Goal: Find specific page/section: Find specific page/section

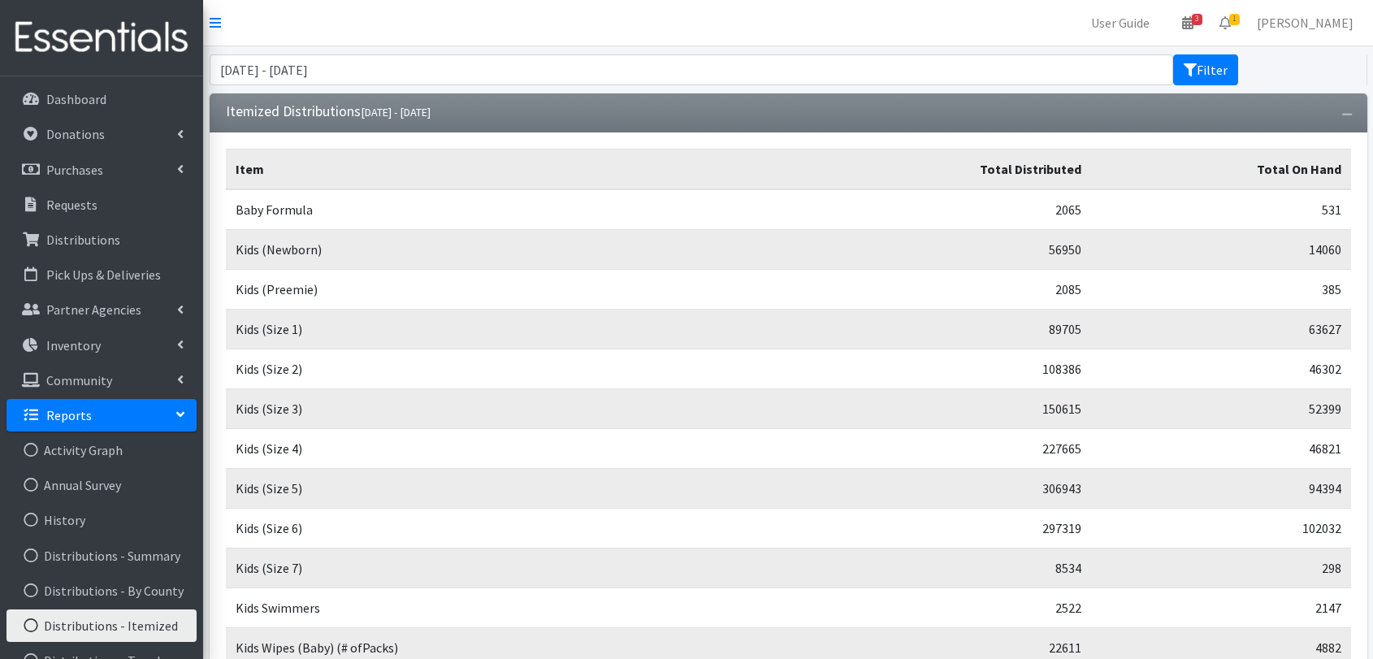
scroll to position [436, 0]
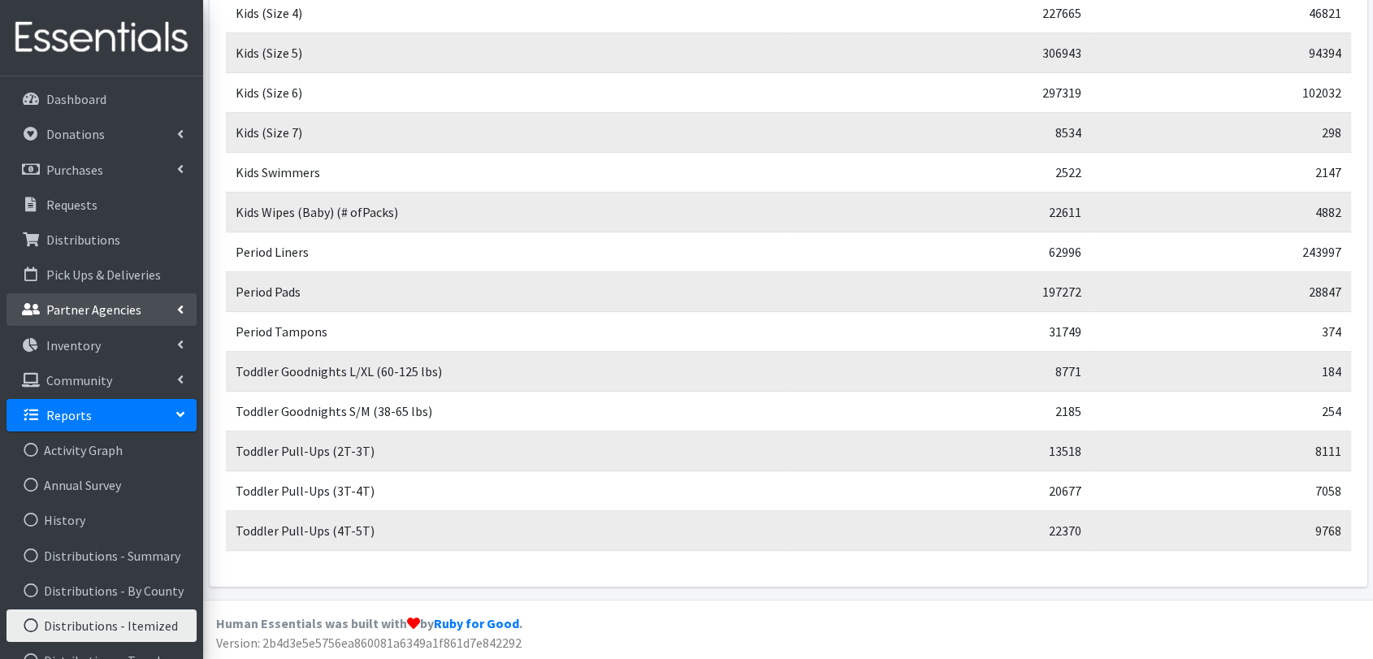
click at [139, 307] on link "Partner Agencies" at bounding box center [102, 309] width 190 height 33
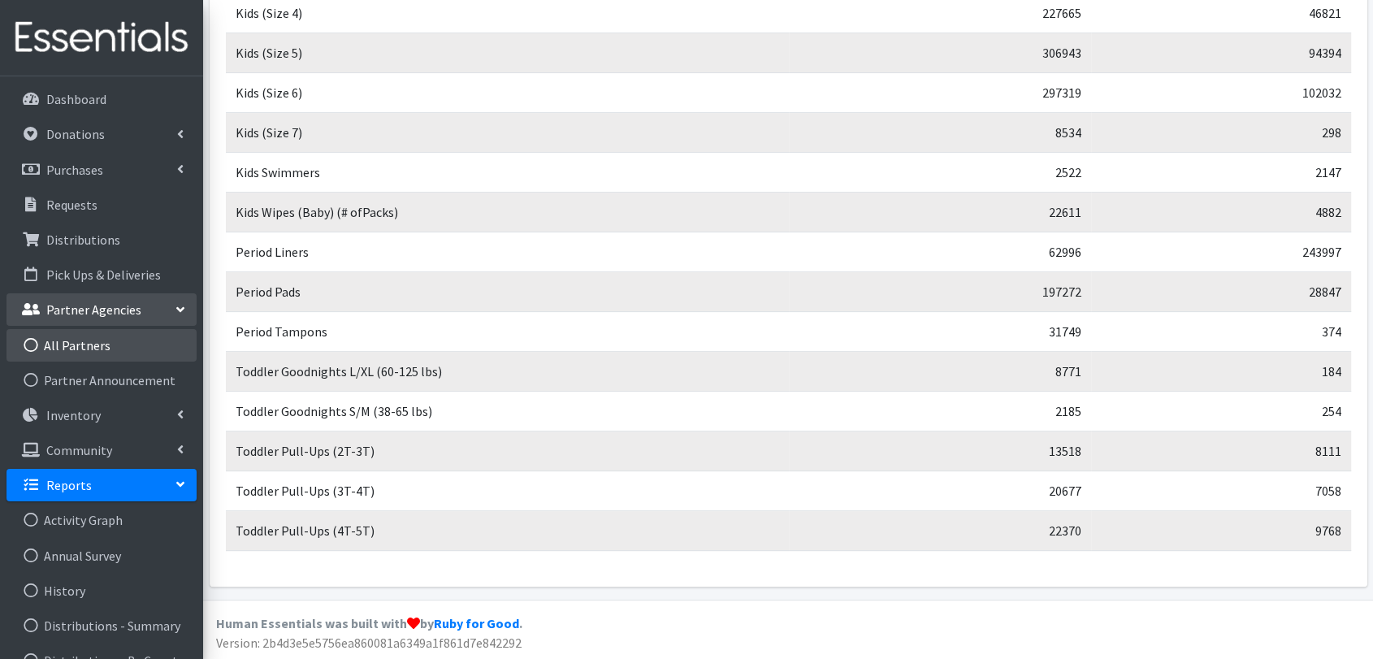
click at [133, 340] on link "All Partners" at bounding box center [102, 345] width 190 height 33
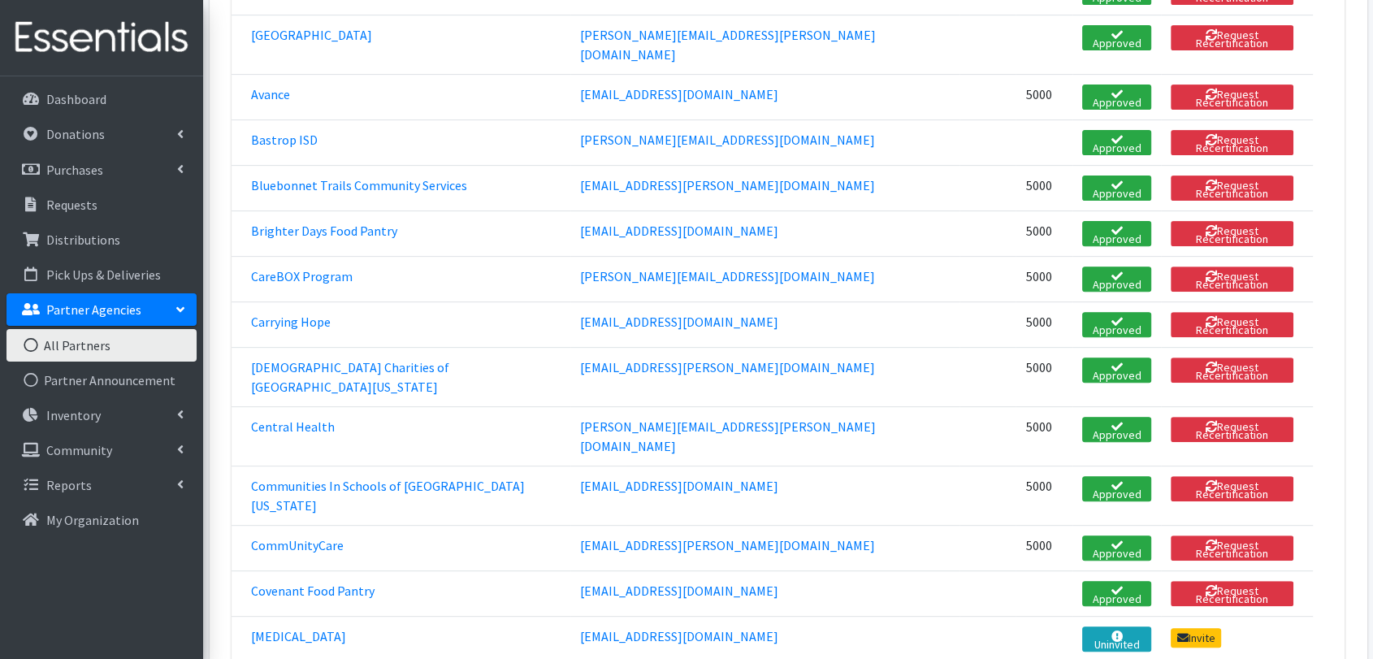
scroll to position [631, 0]
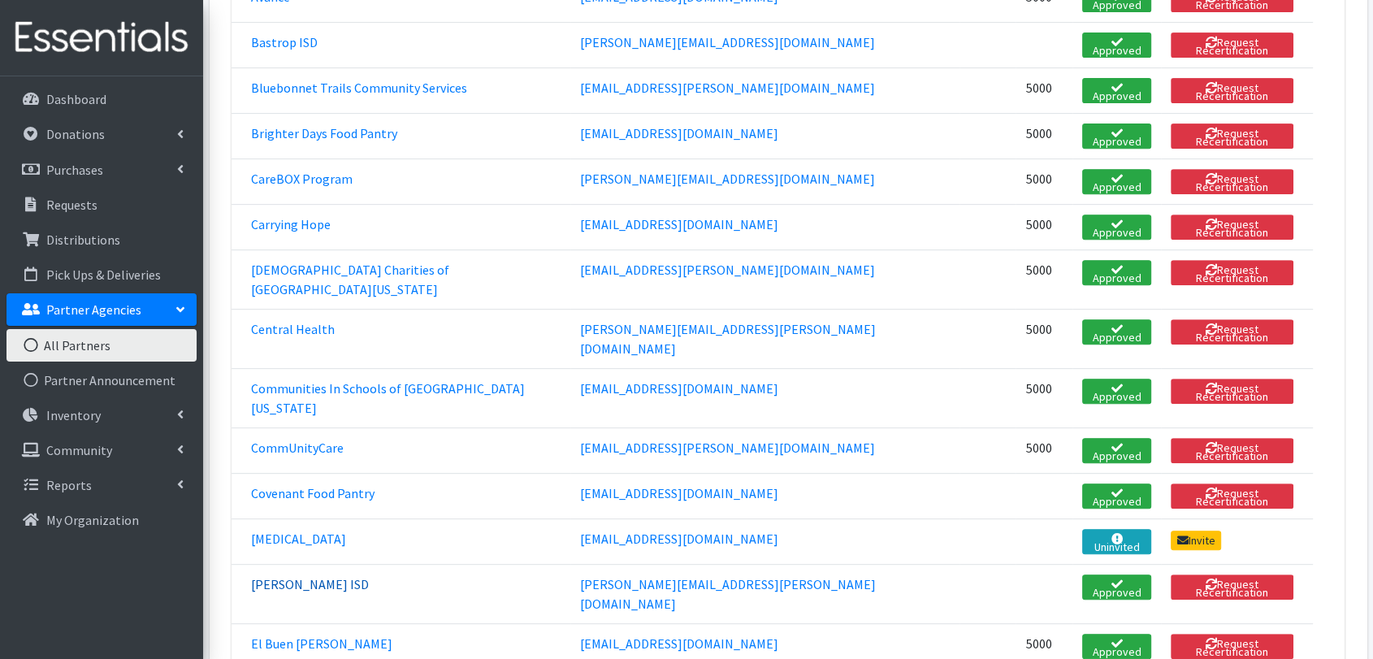
click at [305, 576] on link "Del Valle ISD" at bounding box center [310, 584] width 118 height 16
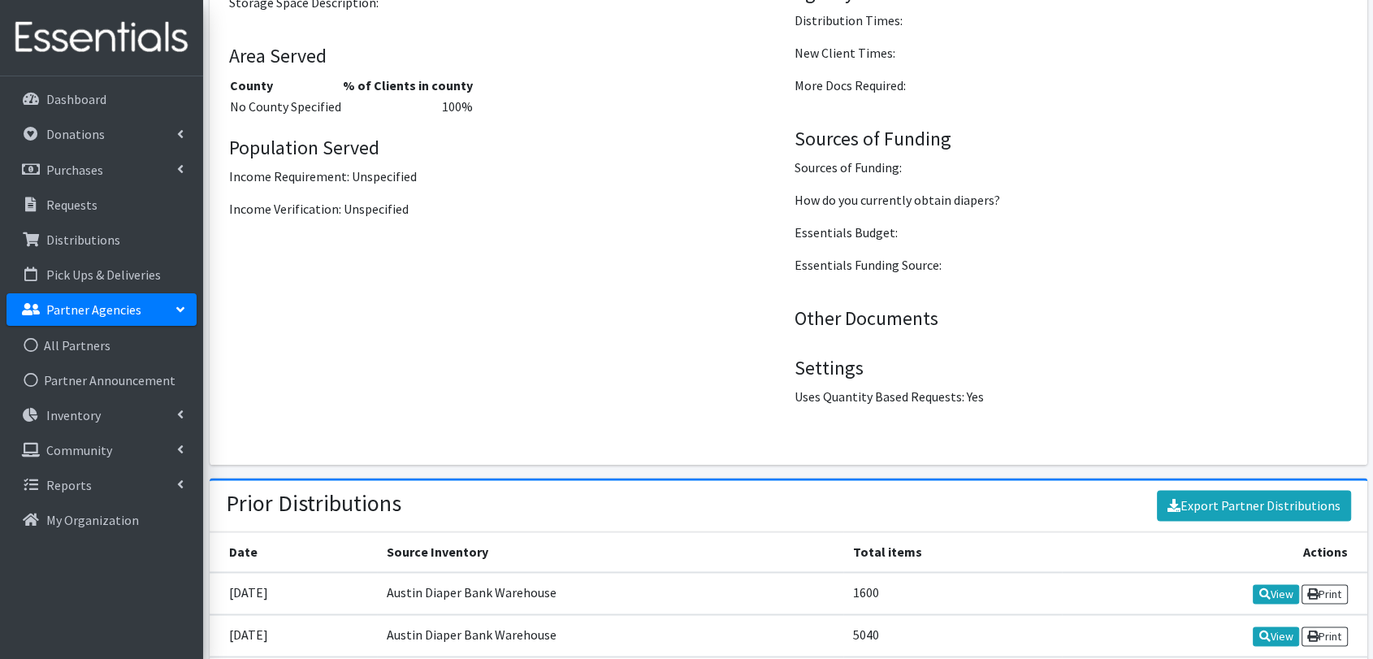
scroll to position [2115, 0]
